Goal: Information Seeking & Learning: Learn about a topic

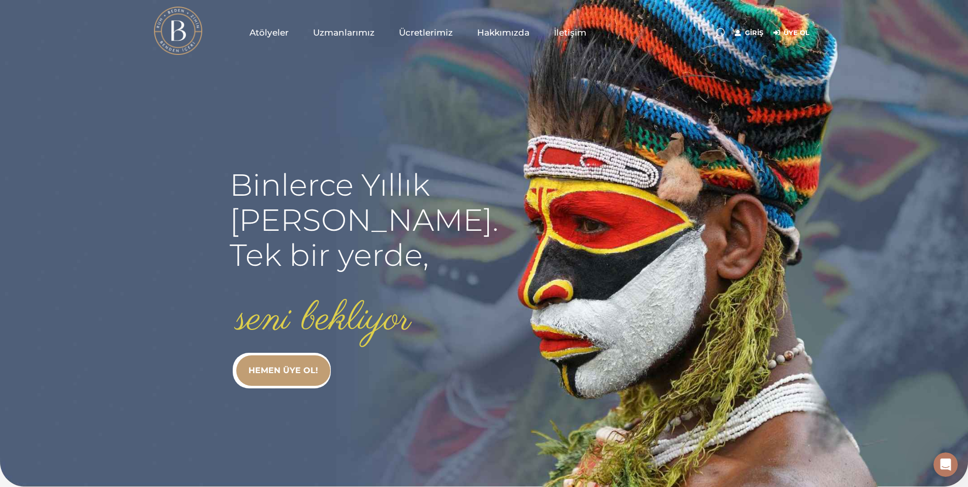
type input "[EMAIL_ADDRESS][DOMAIN_NAME]"
click at [749, 34] on link "Giriş" at bounding box center [749, 33] width 28 height 12
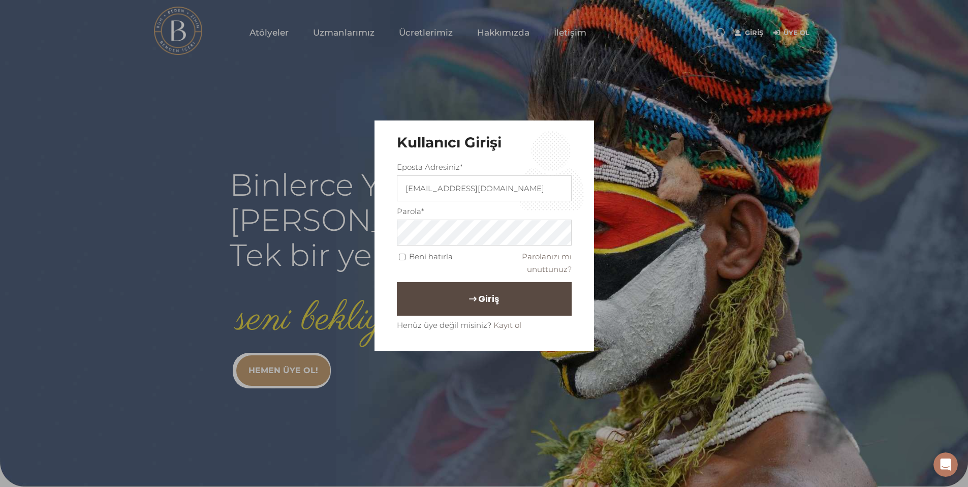
click at [487, 301] on span "Giriş" at bounding box center [488, 298] width 21 height 17
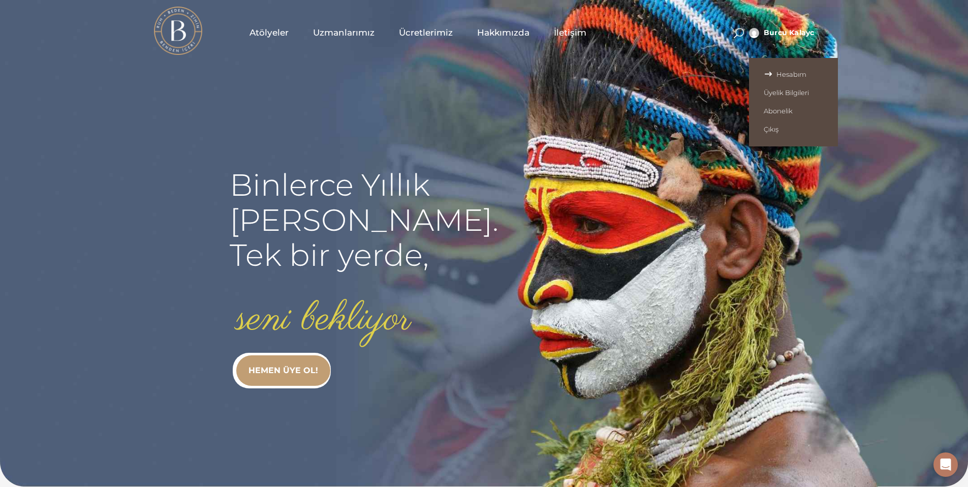
click at [778, 74] on span "Hesabım" at bounding box center [793, 74] width 59 height 8
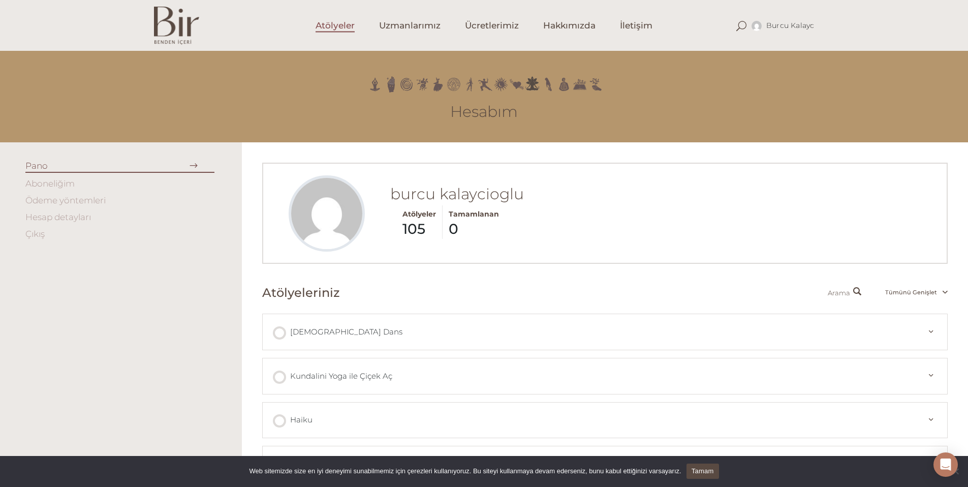
click at [341, 24] on span "Atölyeler" at bounding box center [335, 26] width 39 height 12
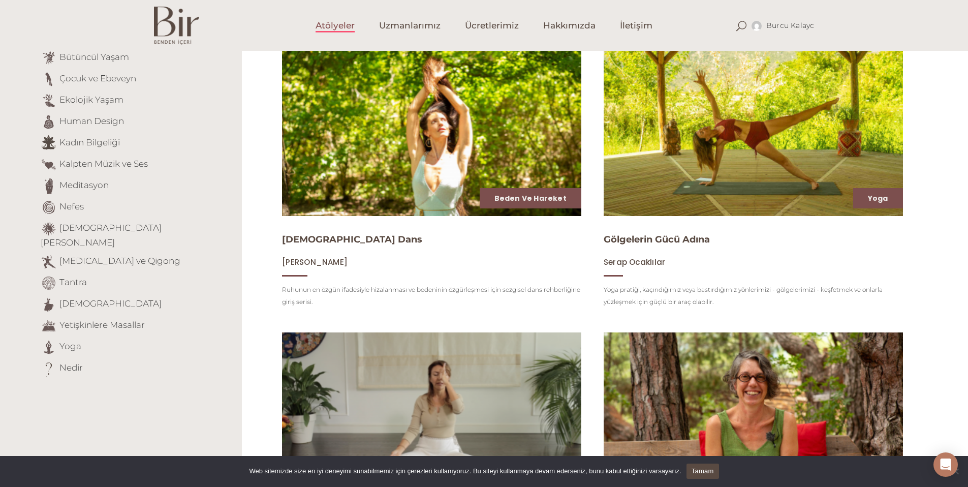
scroll to position [145, 0]
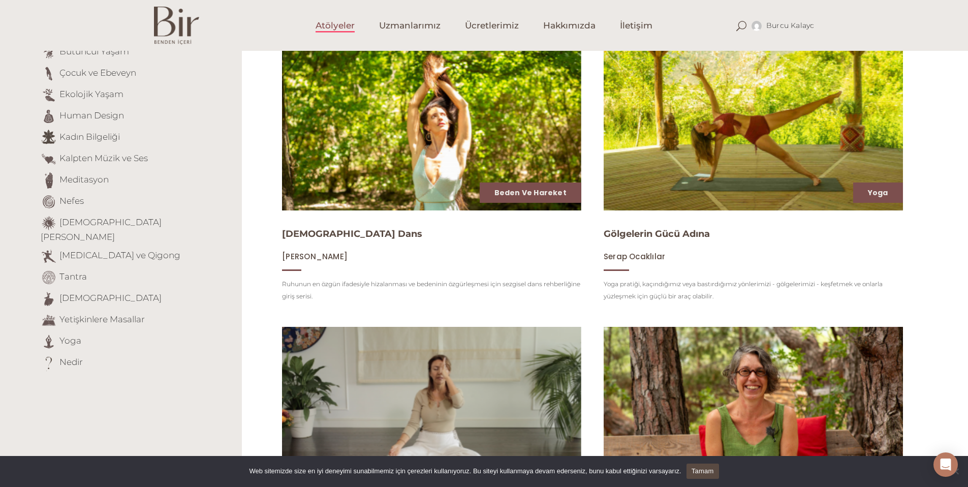
click at [703, 139] on img at bounding box center [753, 126] width 308 height 173
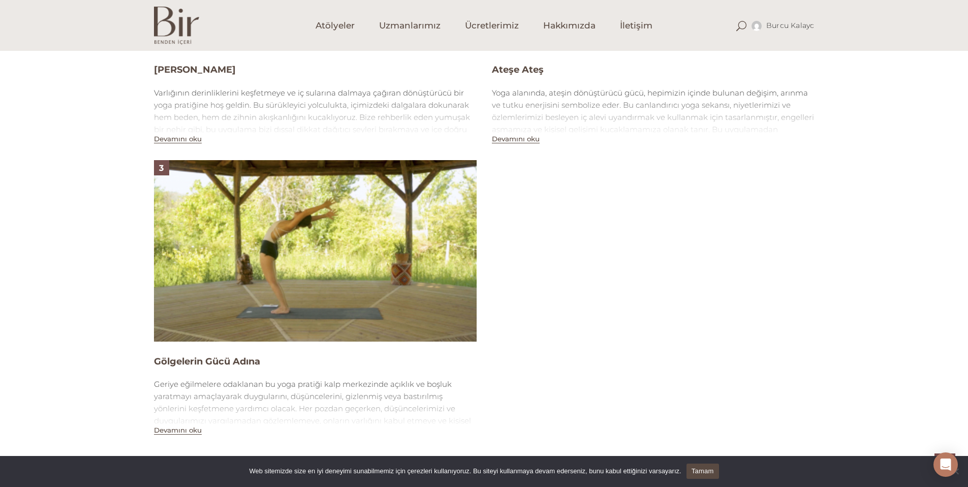
scroll to position [683, 0]
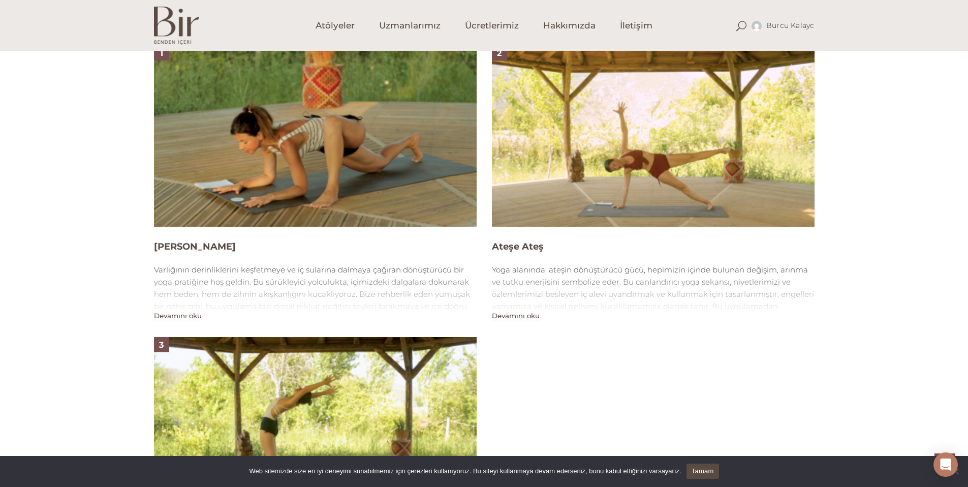
click at [311, 210] on img at bounding box center [315, 135] width 323 height 181
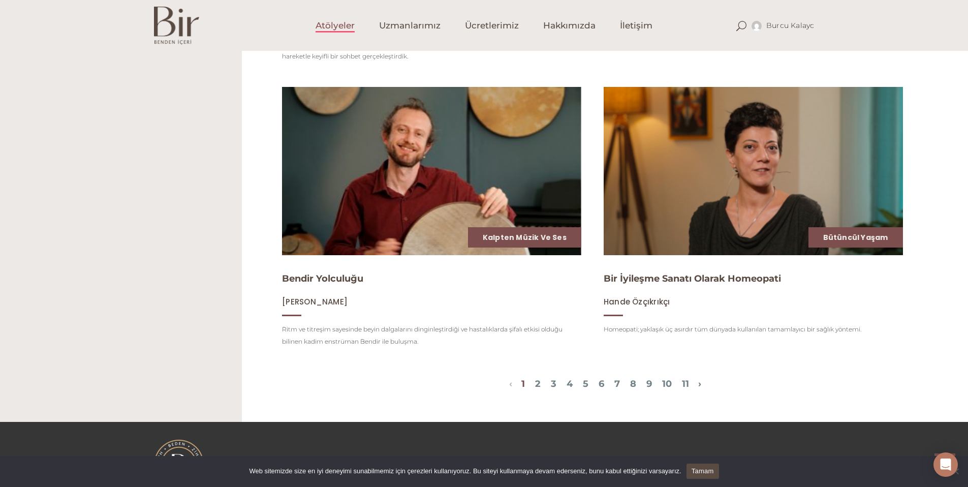
scroll to position [1260, 0]
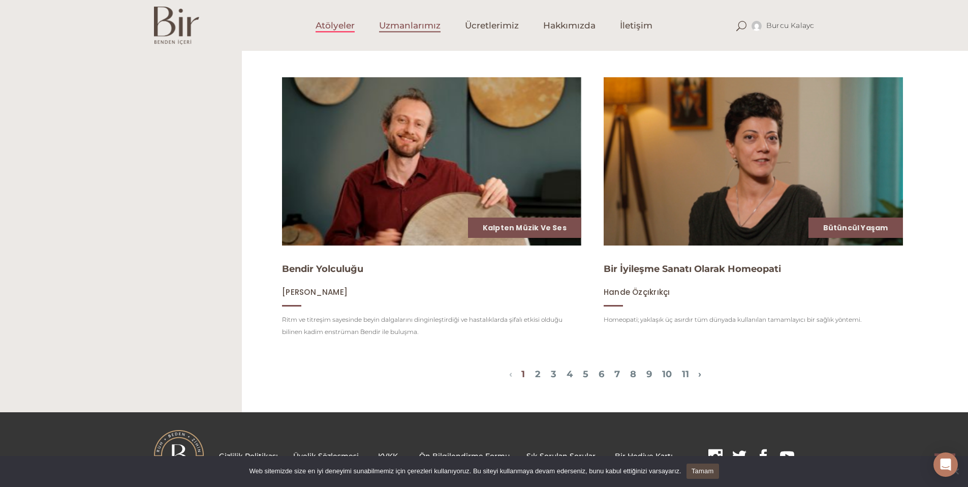
click at [410, 28] on span "Uzmanlarımız" at bounding box center [410, 26] width 62 height 12
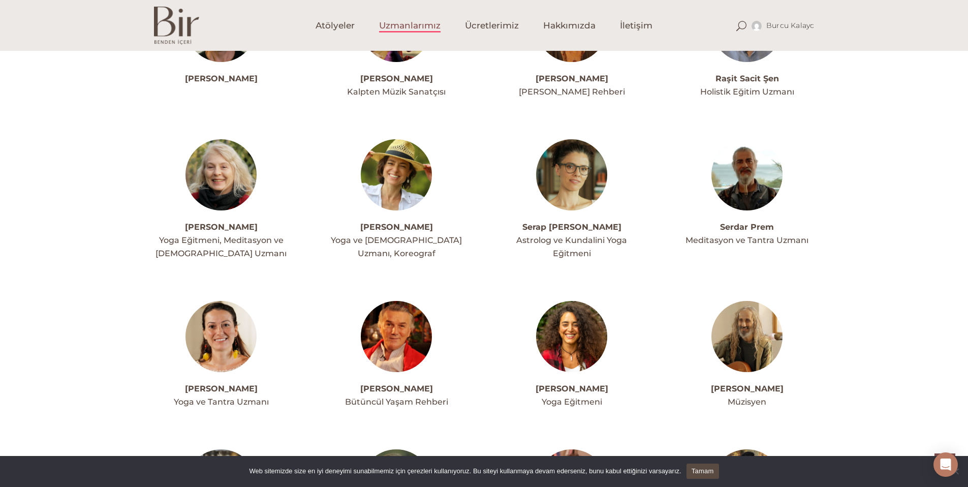
scroll to position [2403, 0]
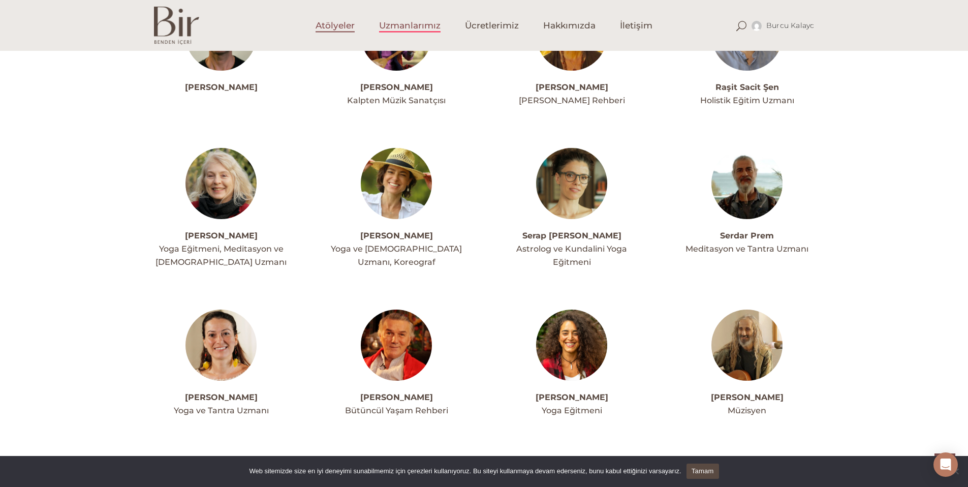
click at [324, 28] on span "Atölyeler" at bounding box center [335, 26] width 39 height 12
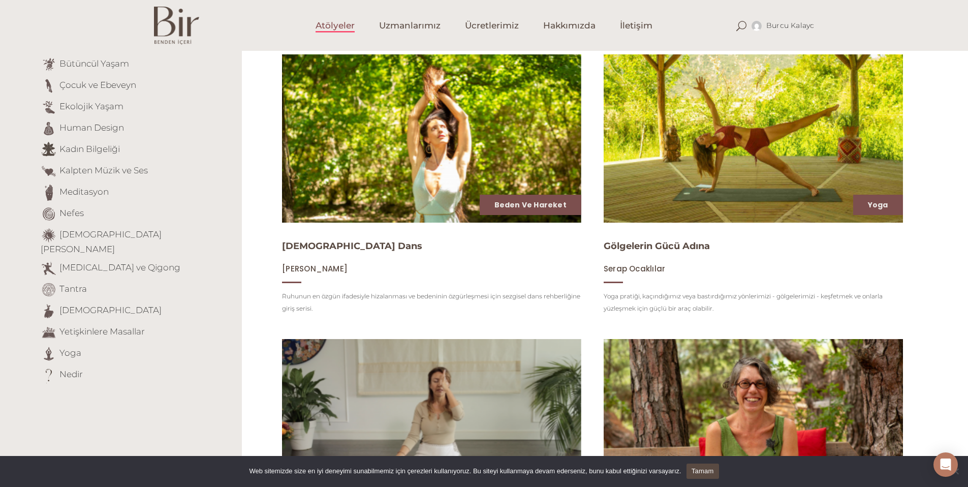
scroll to position [177, 0]
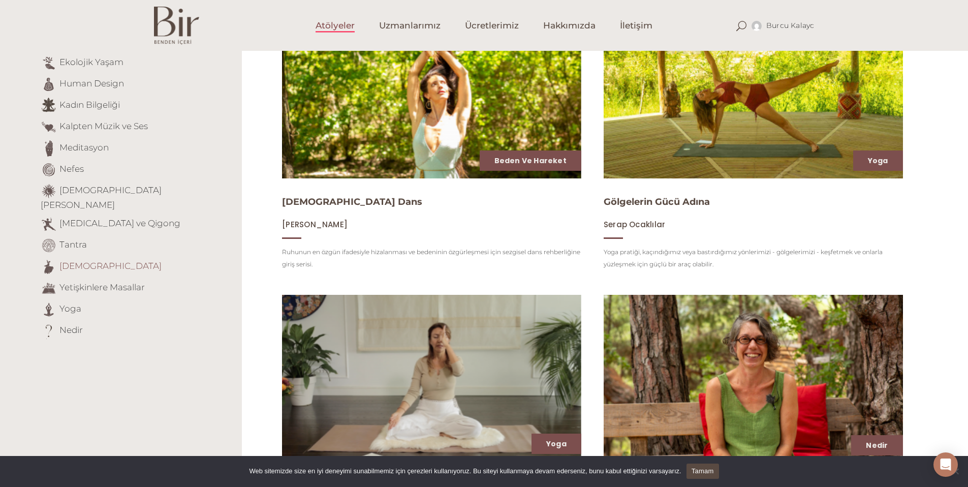
click at [79, 261] on link "[DEMOGRAPHIC_DATA]" at bounding box center [110, 266] width 102 height 10
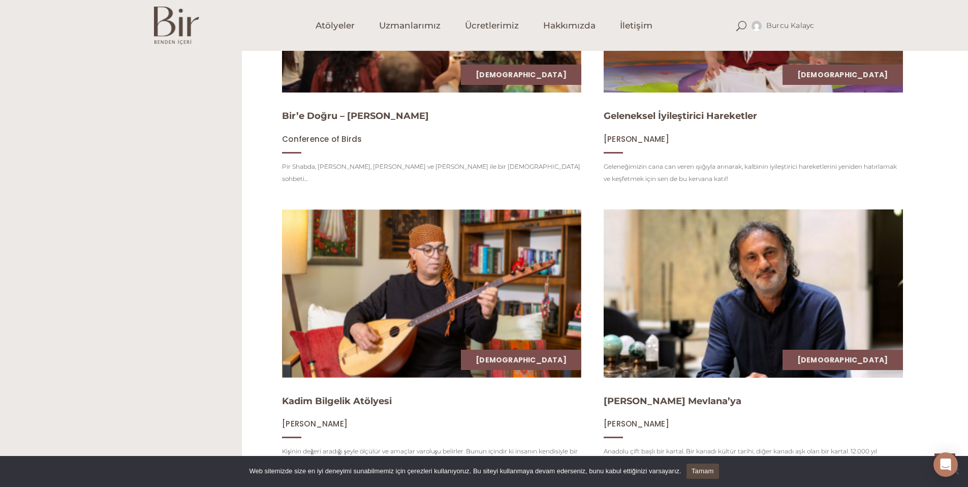
scroll to position [550, 0]
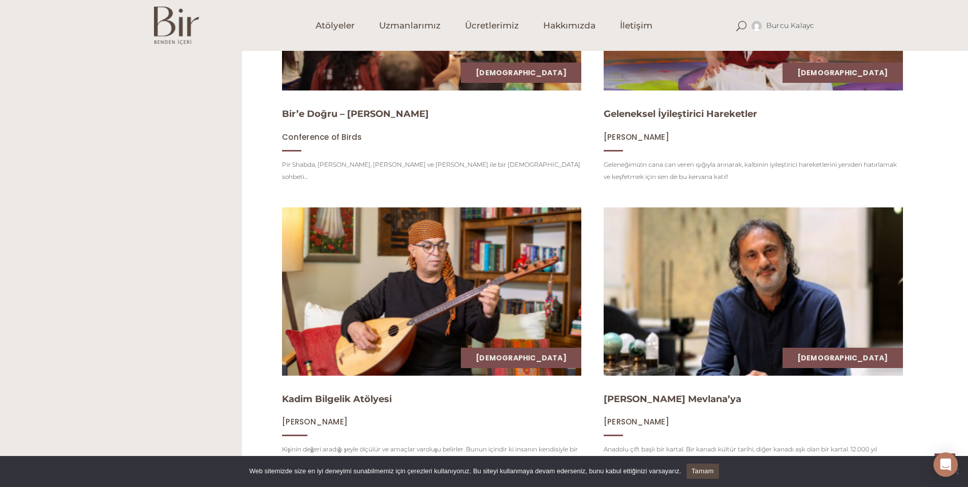
click at [407, 252] on img at bounding box center [432, 291] width 308 height 173
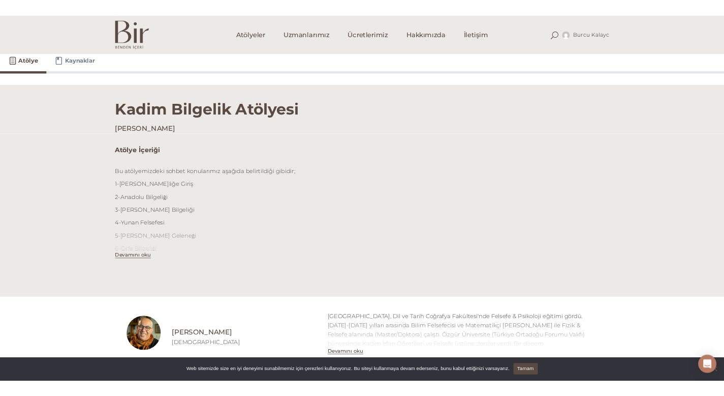
scroll to position [263, 0]
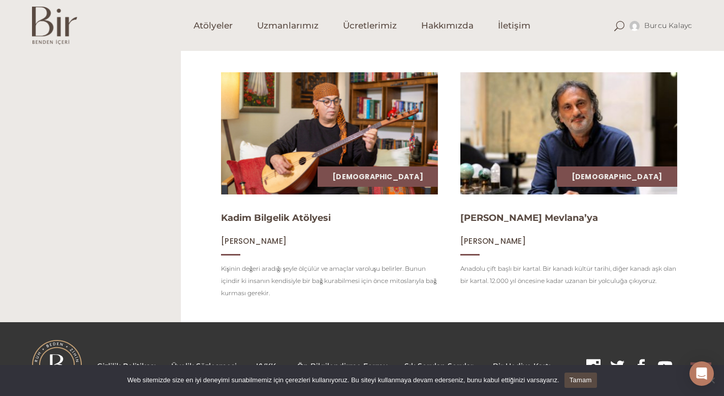
scroll to position [616, 0]
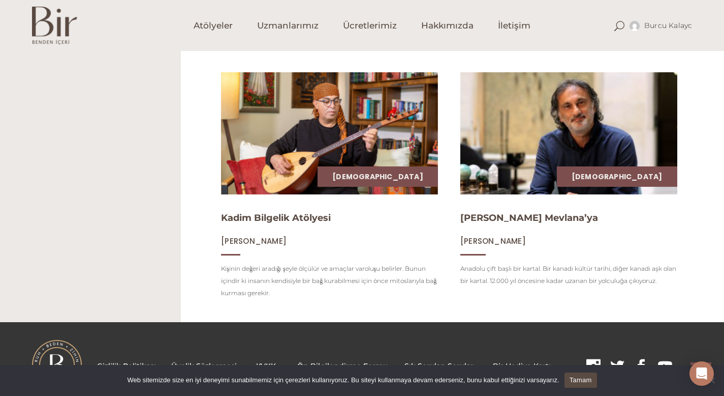
click at [565, 169] on img at bounding box center [568, 134] width 223 height 126
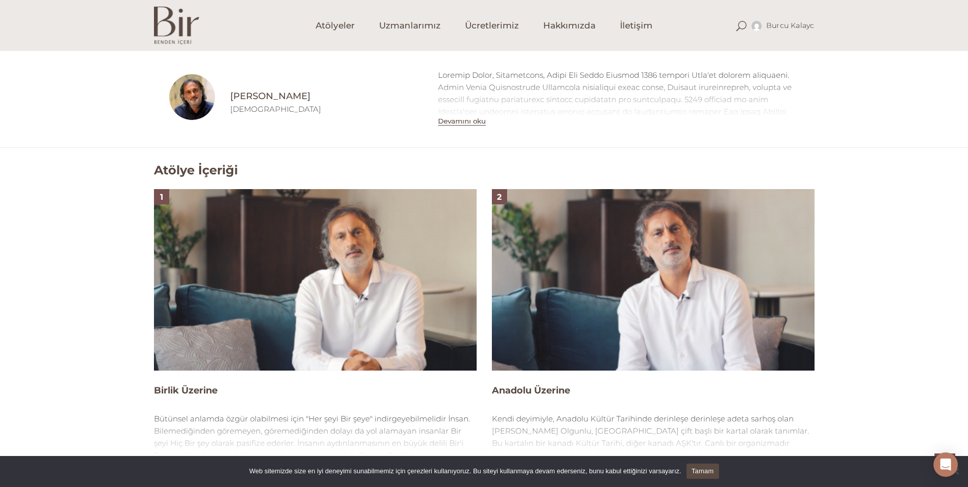
scroll to position [539, 0]
